Goal: Check status: Check status

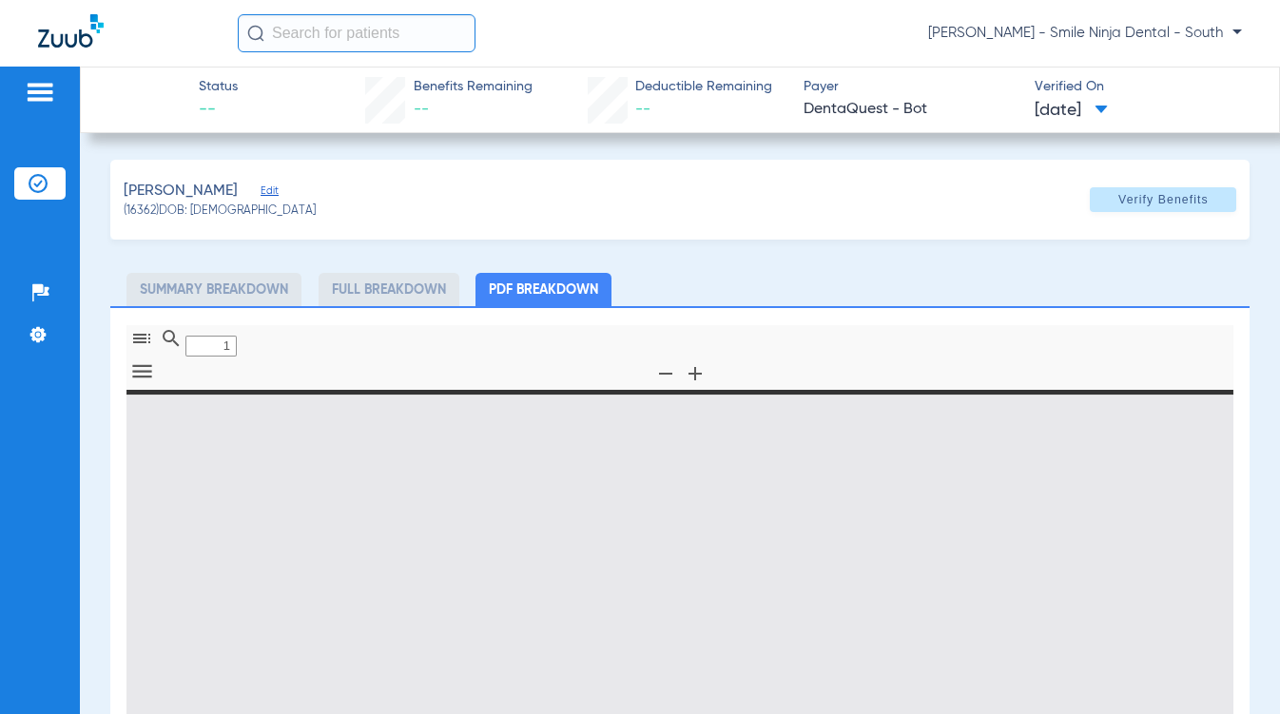
type input "0"
select select "page-width"
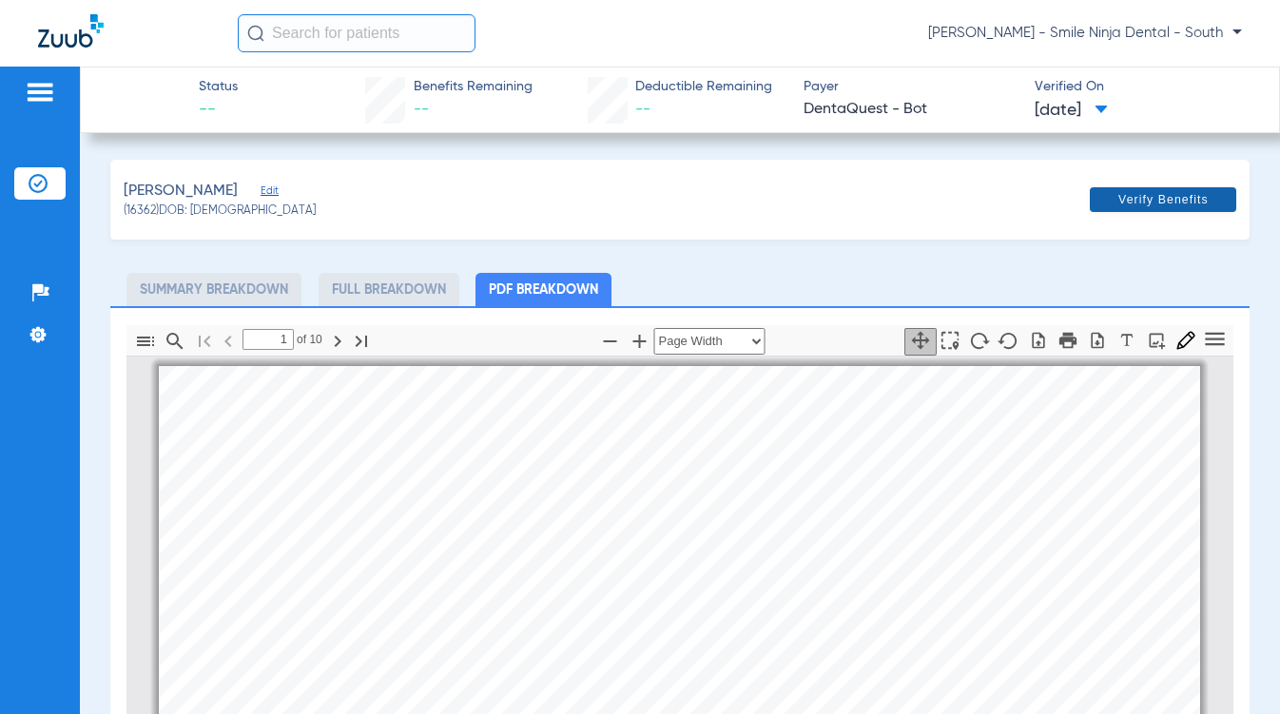
click at [1146, 189] on span at bounding box center [1162, 200] width 146 height 46
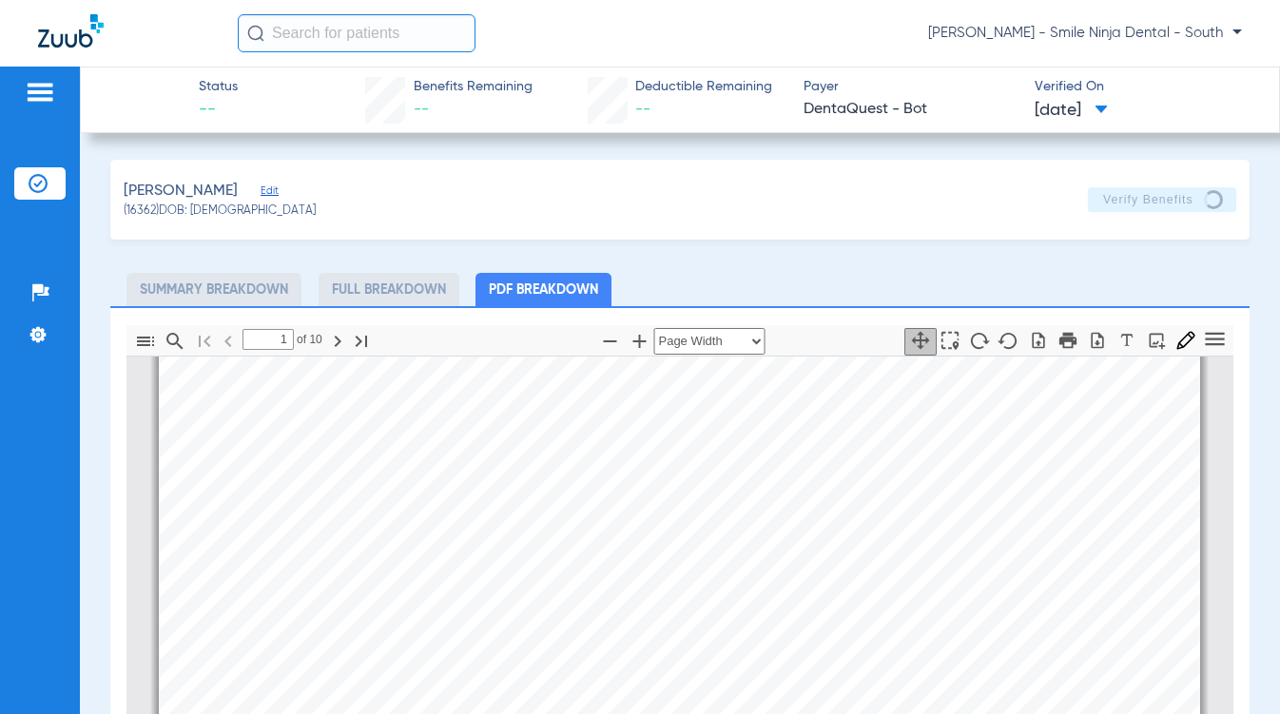
scroll to position [190, 0]
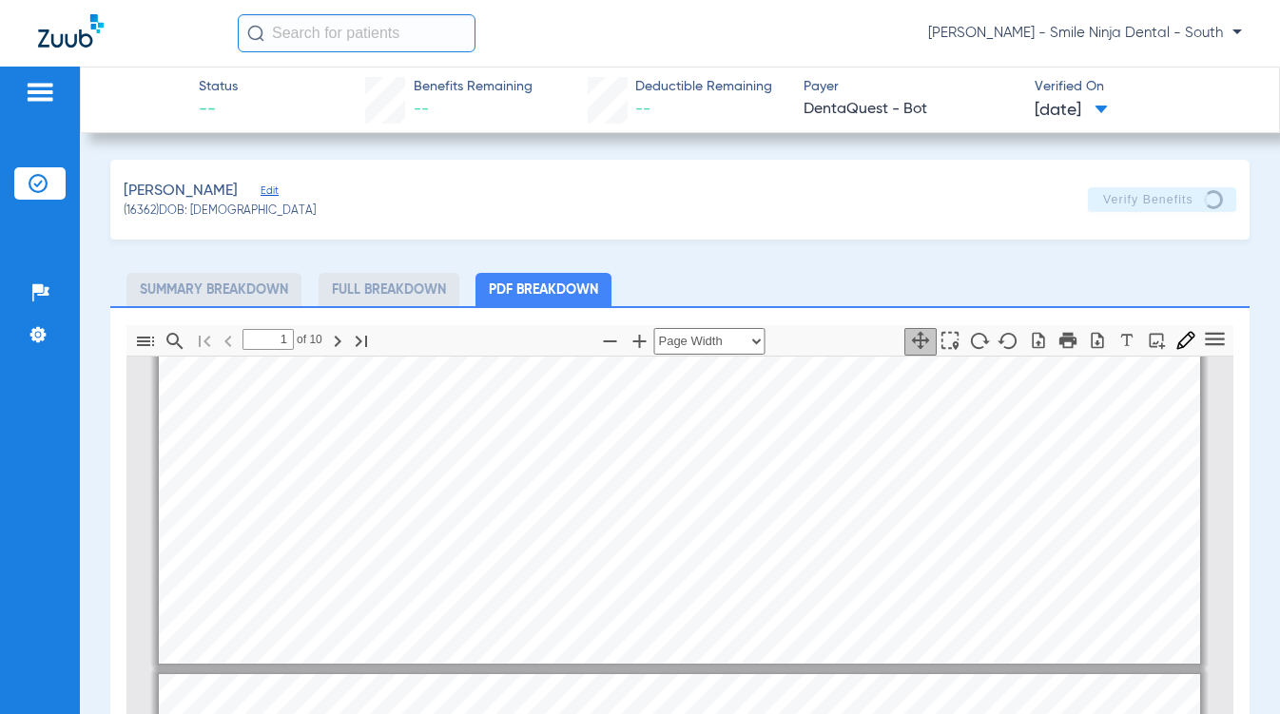
type input "2"
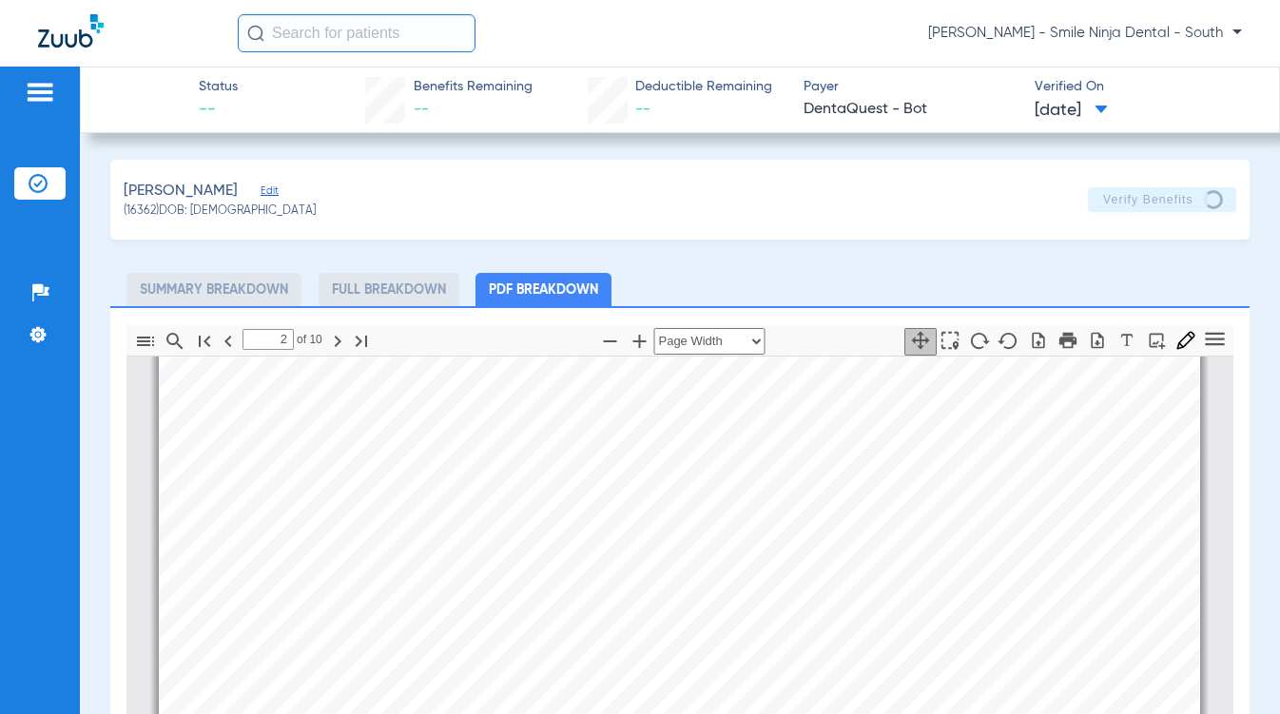
scroll to position [761, 0]
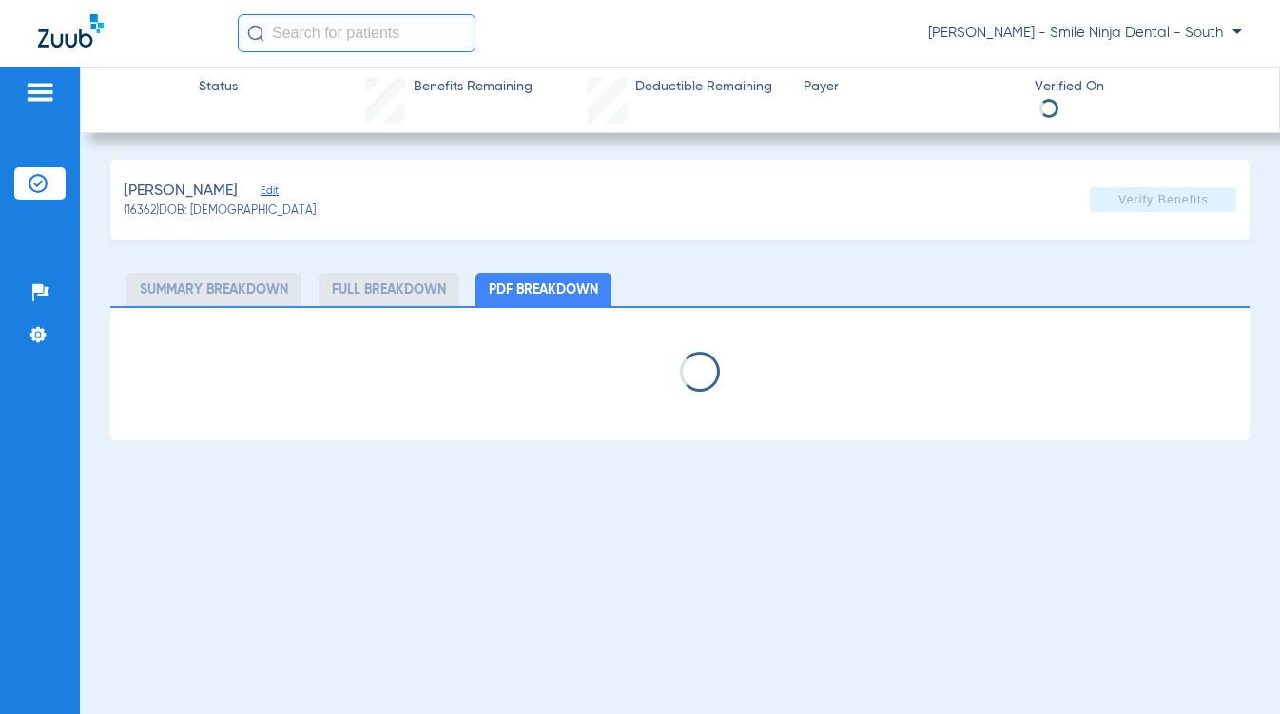
select select "page-width"
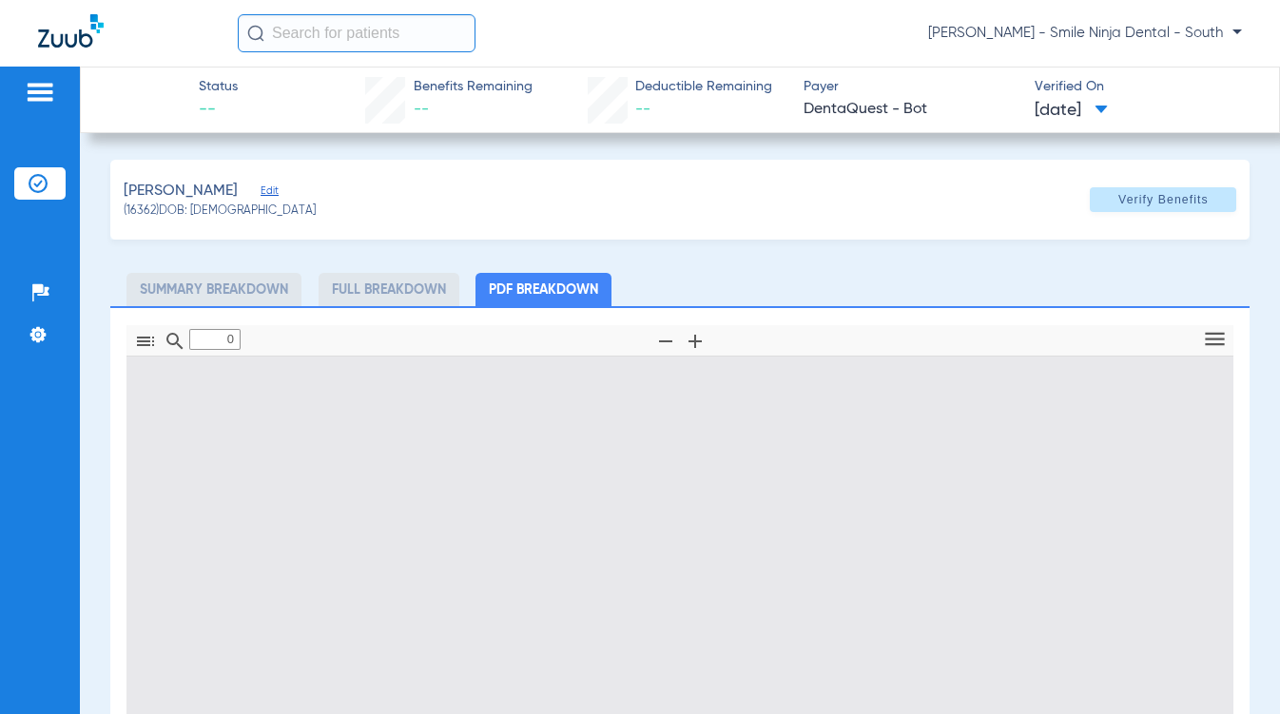
type input "1"
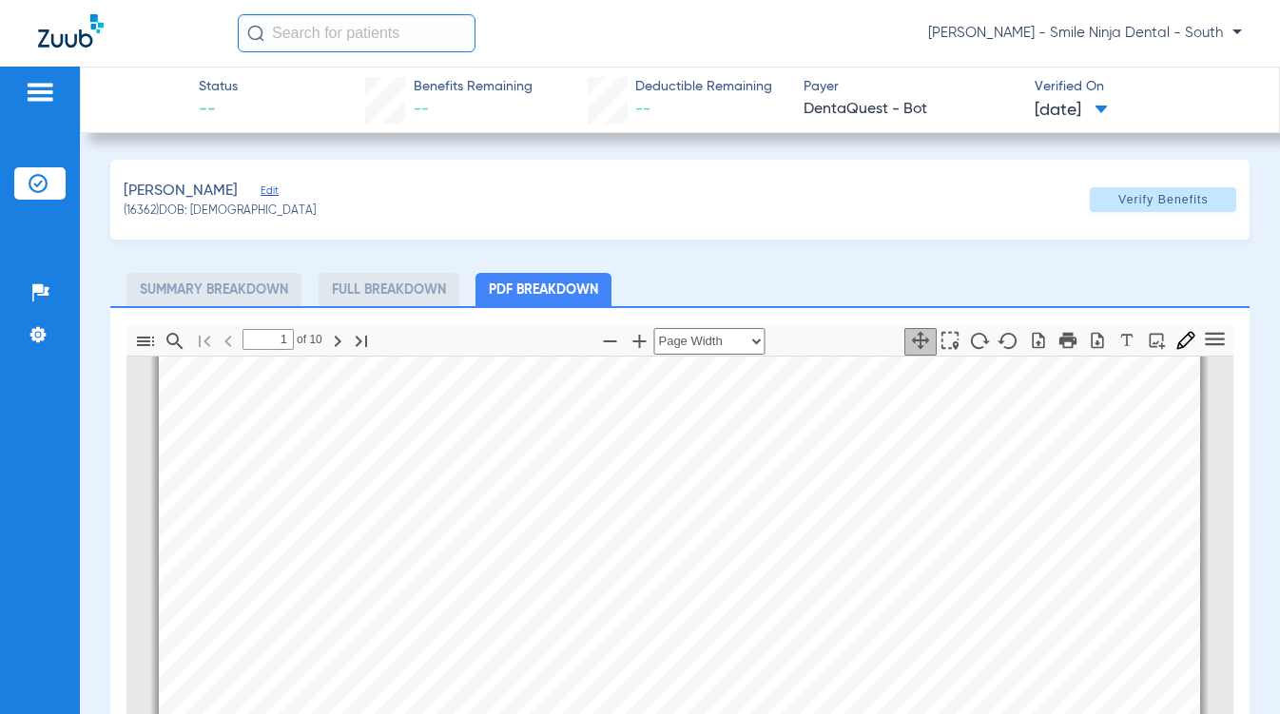
scroll to position [390, 0]
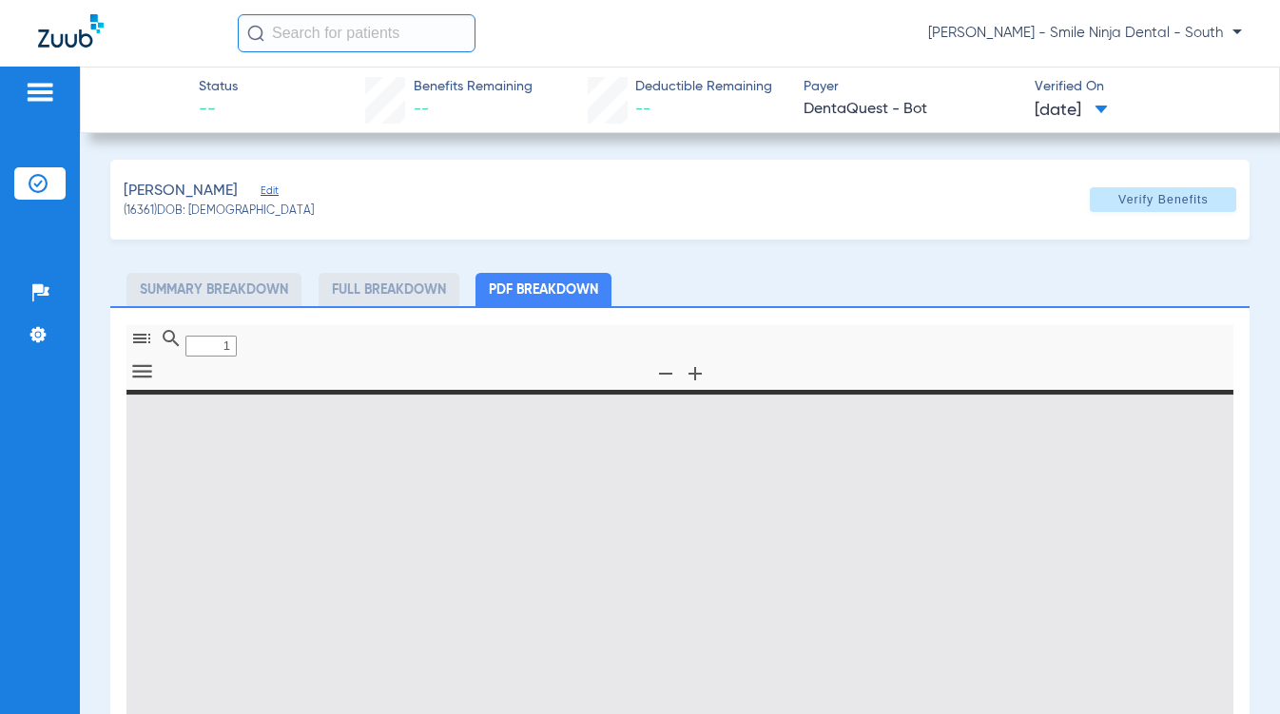
type input "0"
select select "page-width"
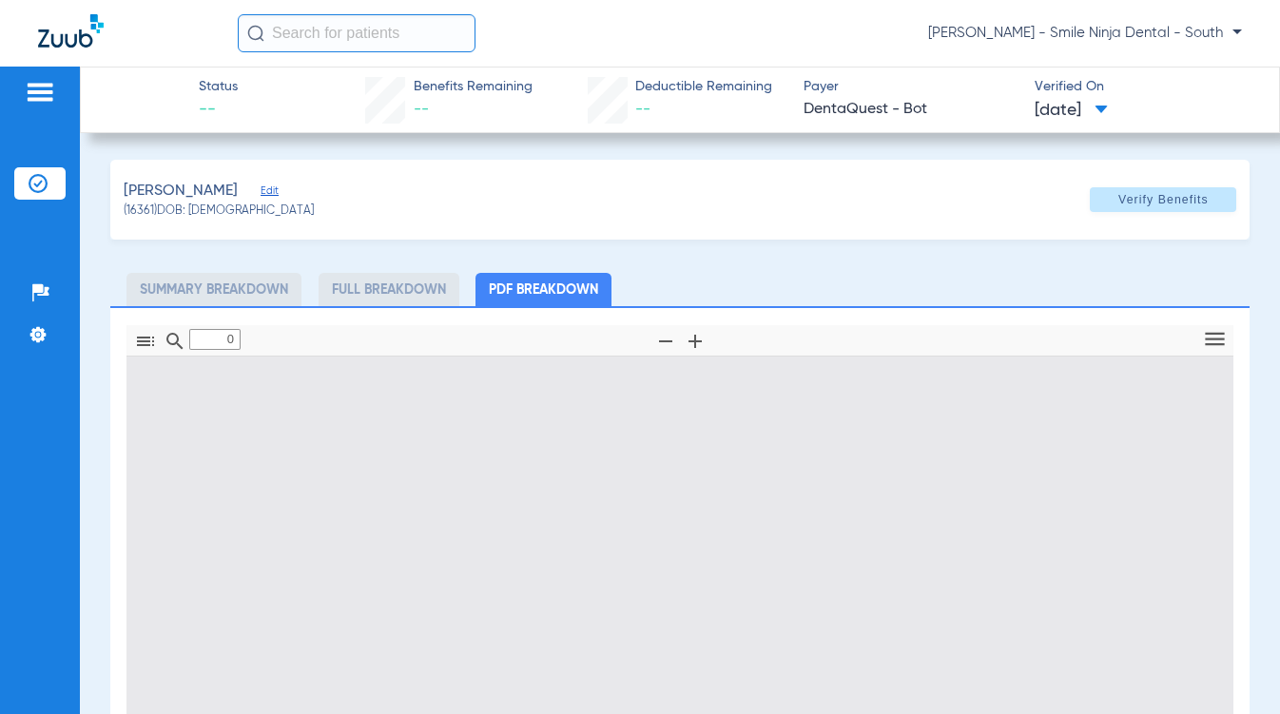
type input "1"
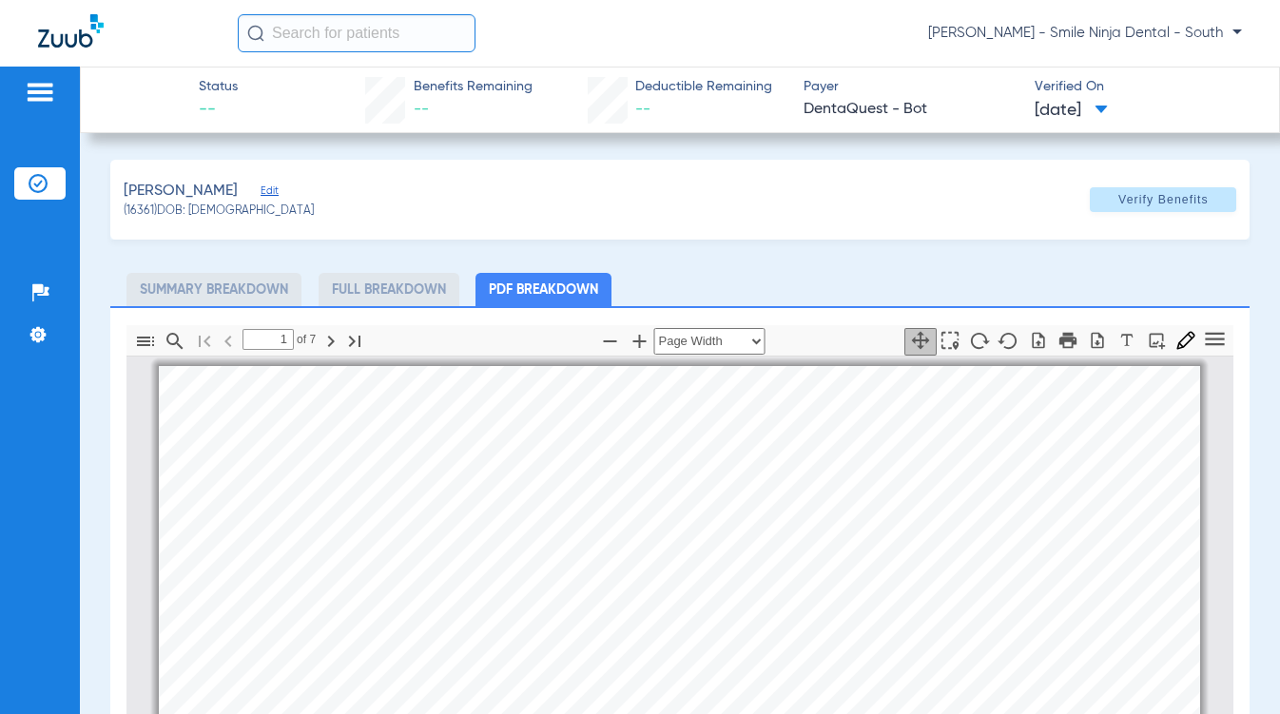
scroll to position [10, 0]
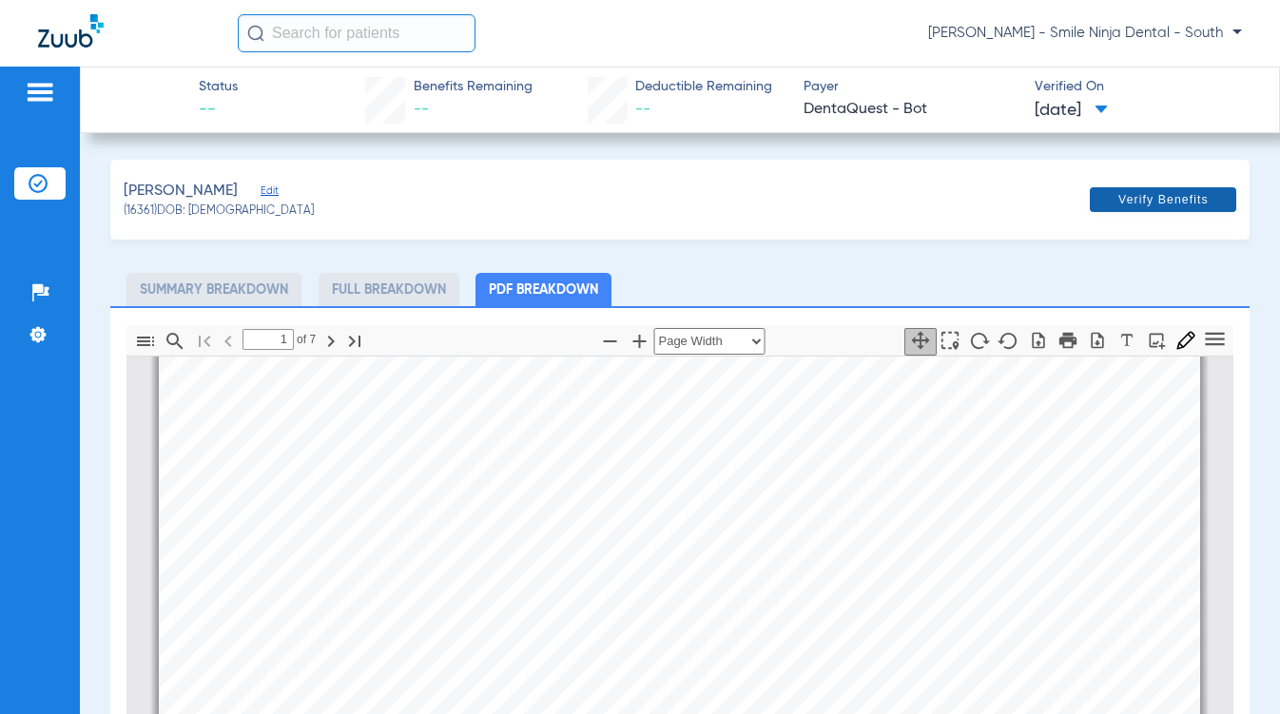
click at [1118, 197] on span "Verify Benefits" at bounding box center [1163, 199] width 90 height 15
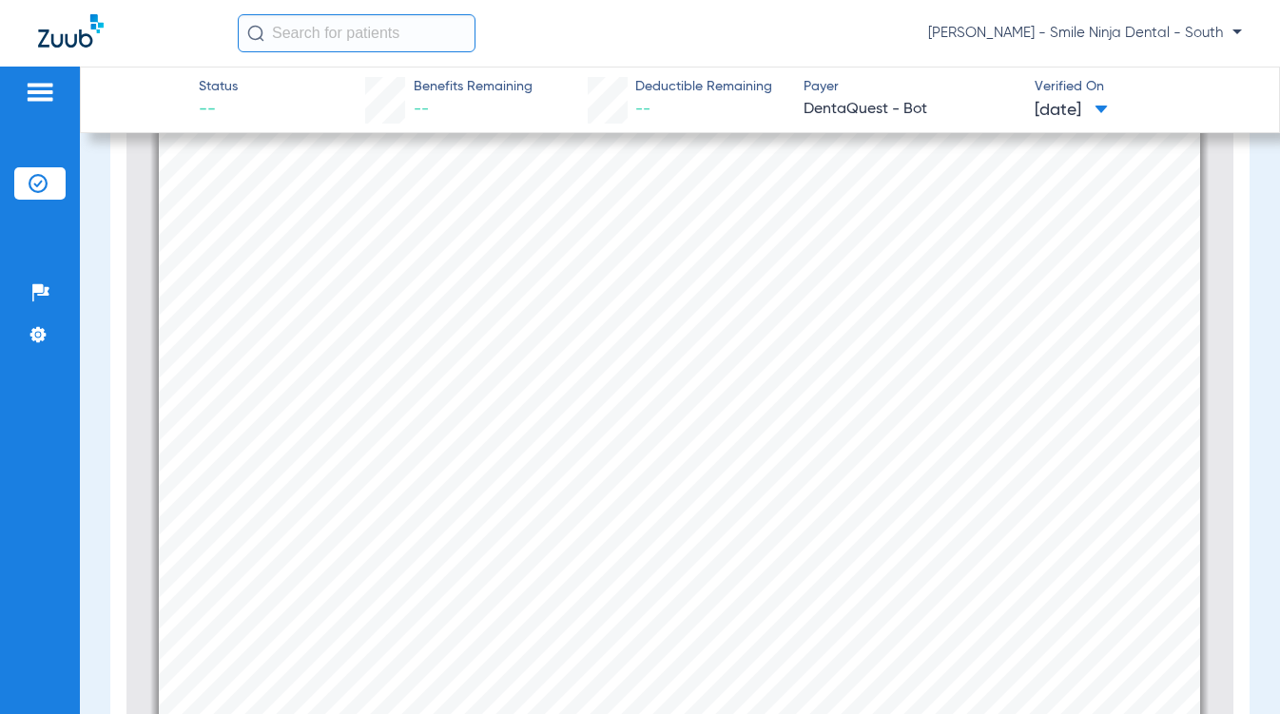
scroll to position [0, 0]
